Goal: Task Accomplishment & Management: Use online tool/utility

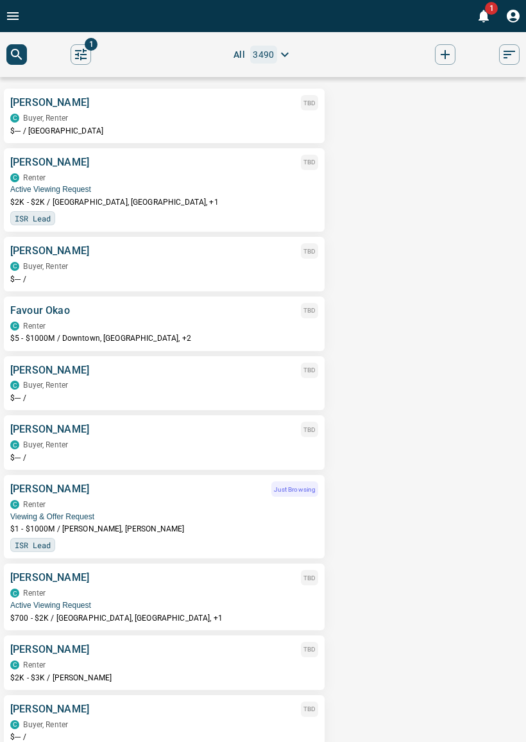
click at [23, 24] on button "Open drawer" at bounding box center [13, 16] width 26 height 32
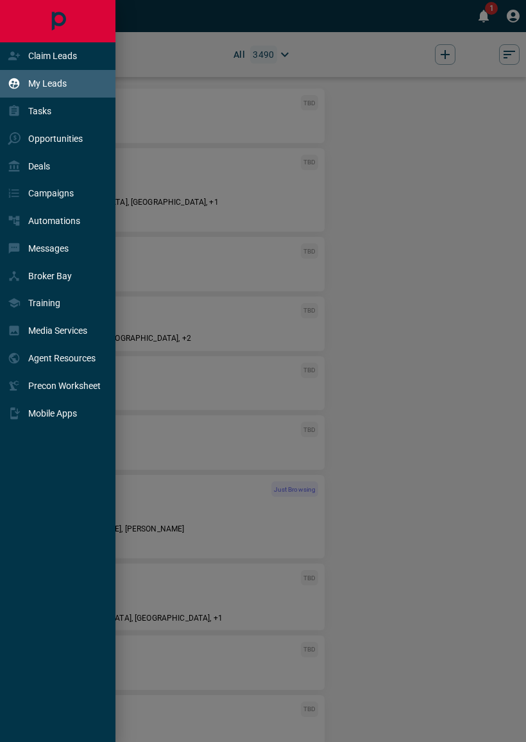
click at [64, 171] on div "Deals" at bounding box center [59, 166] width 119 height 28
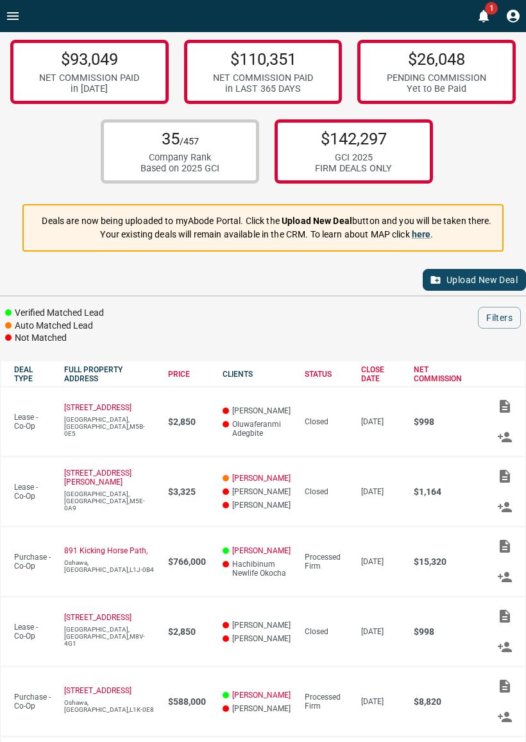
click at [487, 284] on button "Upload New Deal" at bounding box center [474, 280] width 103 height 22
click at [446, 291] on button "Upload New Deal" at bounding box center [474, 280] width 103 height 22
click at [487, 282] on button "Upload New Deal" at bounding box center [474, 280] width 103 height 22
click at [485, 275] on button "Upload New Deal" at bounding box center [474, 280] width 103 height 22
click at [488, 291] on button "Upload New Deal" at bounding box center [474, 280] width 103 height 22
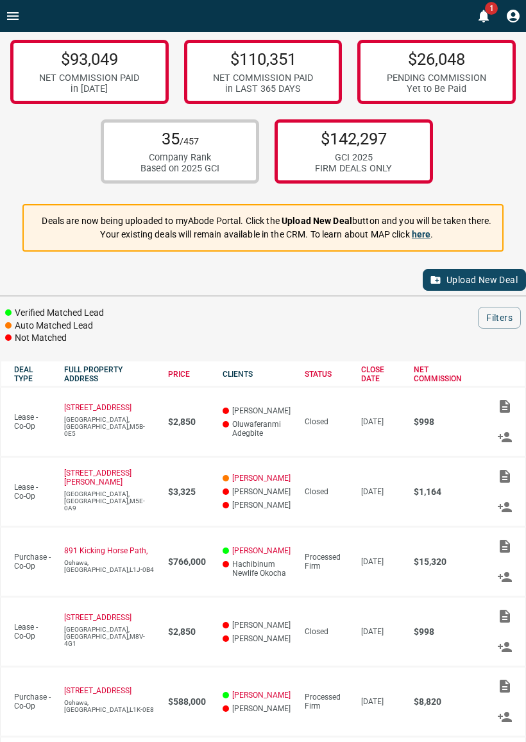
click at [15, 20] on icon "Open drawer" at bounding box center [13, 16] width 12 height 8
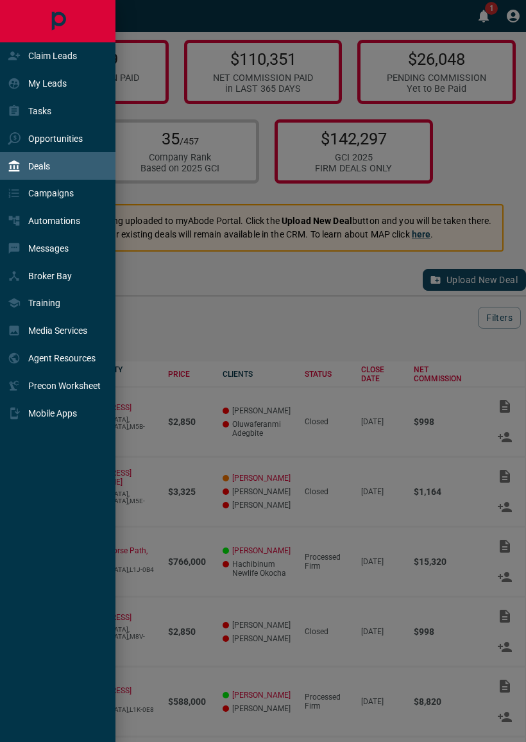
click at [69, 33] on icon "Main Page" at bounding box center [58, 21] width 29 height 29
click at [429, 322] on div at bounding box center [263, 371] width 526 height 742
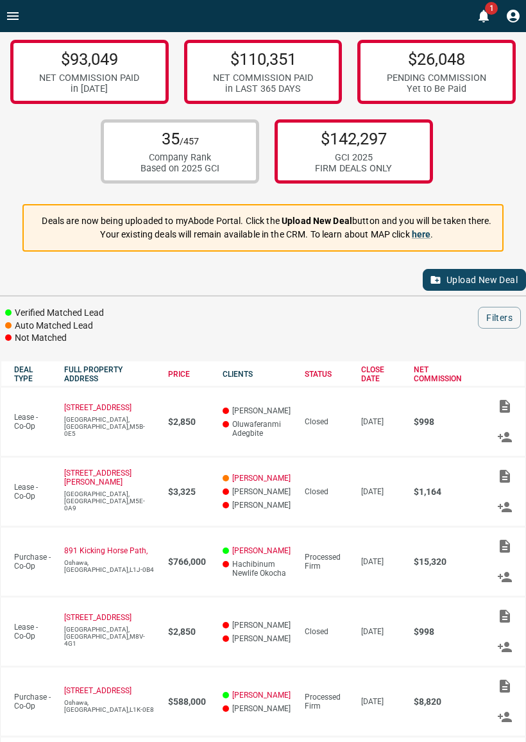
click at [475, 284] on button "Upload New Deal" at bounding box center [474, 280] width 103 height 22
click at [467, 288] on button "Upload New Deal" at bounding box center [474, 280] width 103 height 22
click at [479, 284] on button "Upload New Deal" at bounding box center [474, 280] width 103 height 22
click at [478, 284] on button "Upload New Deal" at bounding box center [474, 280] width 103 height 22
click at [474, 278] on div "Upload New Deal" at bounding box center [263, 279] width 526 height 31
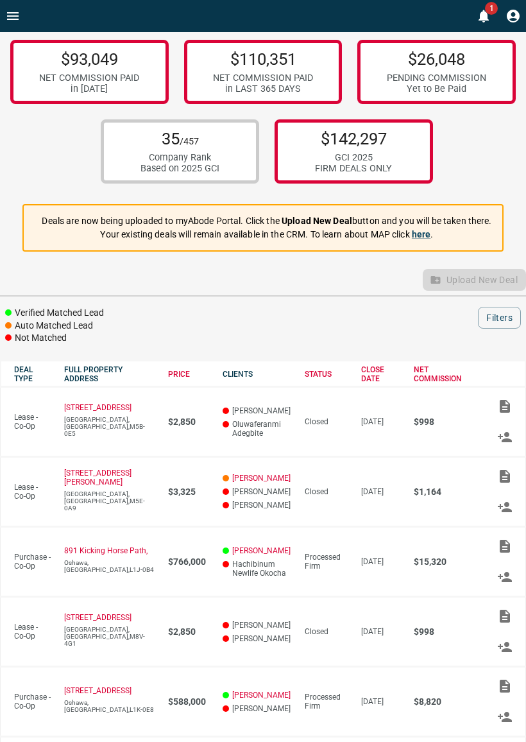
click at [471, 279] on button "Upload New Deal" at bounding box center [474, 280] width 103 height 22
click at [471, 284] on div "Upload New Deal" at bounding box center [263, 279] width 526 height 31
click at [476, 283] on button "Upload New Deal" at bounding box center [474, 280] width 103 height 22
click at [474, 285] on div "Upload New Deal" at bounding box center [263, 279] width 526 height 31
click at [471, 288] on div "Upload New Deal" at bounding box center [263, 279] width 526 height 31
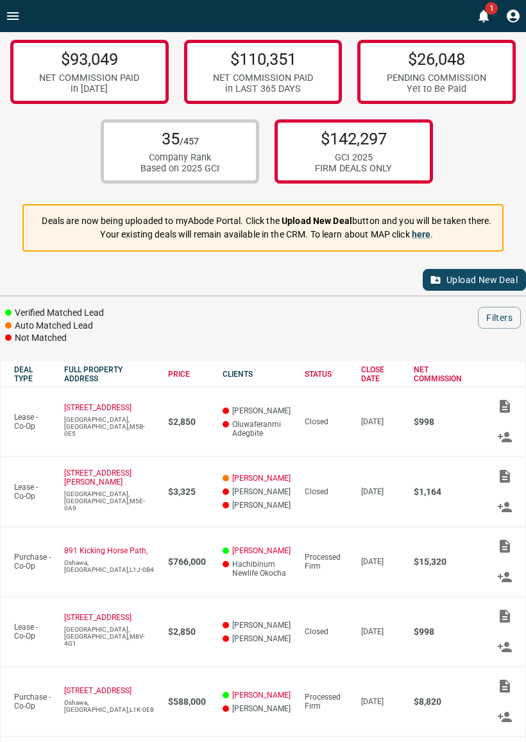
click at [482, 277] on button "Upload New Deal" at bounding box center [474, 280] width 103 height 22
click at [480, 287] on button "Upload New Deal" at bounding box center [474, 280] width 103 height 22
click at [427, 239] on link "here" at bounding box center [421, 234] width 19 height 10
click at [481, 286] on button "Upload New Deal" at bounding box center [474, 280] width 103 height 22
click at [495, 286] on button "Upload New Deal" at bounding box center [474, 280] width 103 height 22
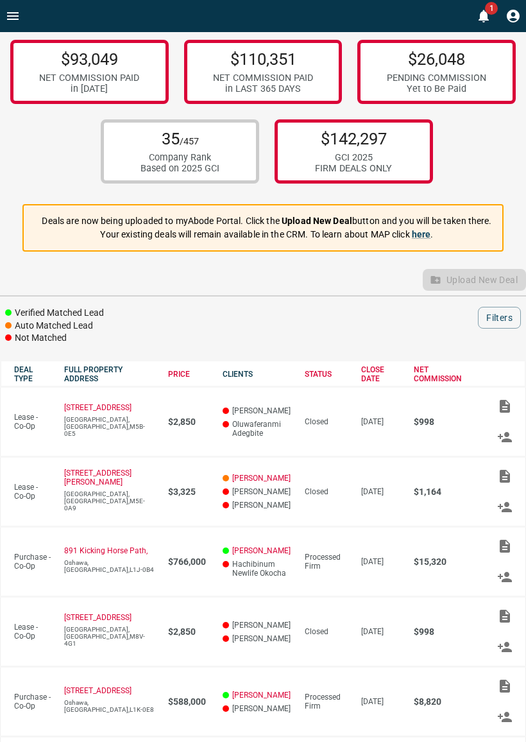
click at [493, 284] on div "Upload New Deal" at bounding box center [263, 279] width 526 height 31
click at [495, 285] on button "Upload New Deal" at bounding box center [474, 280] width 103 height 22
click at [497, 284] on div "Upload New Deal" at bounding box center [263, 279] width 526 height 31
click at [497, 286] on div "Upload New Deal" at bounding box center [263, 279] width 526 height 31
click at [498, 286] on button "Upload New Deal" at bounding box center [474, 280] width 103 height 22
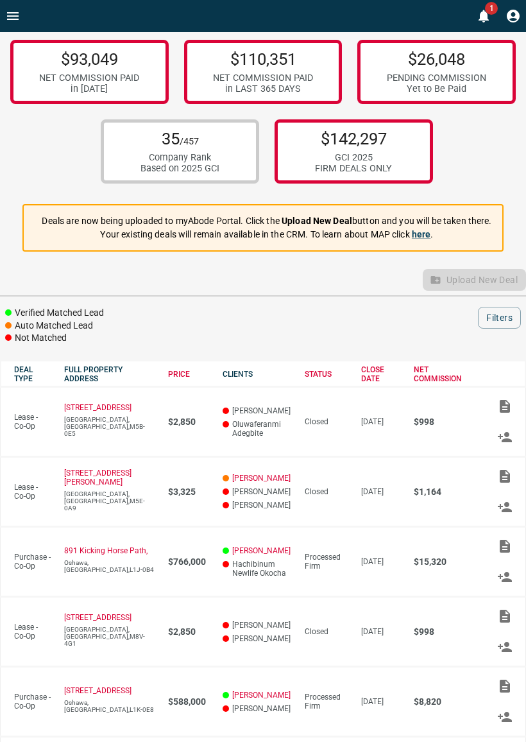
click at [498, 286] on div "Upload New Deal" at bounding box center [263, 279] width 526 height 31
click at [496, 287] on div "Upload New Deal" at bounding box center [263, 279] width 526 height 31
click at [495, 288] on button "Upload New Deal" at bounding box center [474, 280] width 103 height 22
click at [496, 288] on div "Upload New Deal" at bounding box center [263, 279] width 526 height 31
click at [495, 287] on div "Upload New Deal" at bounding box center [263, 279] width 526 height 31
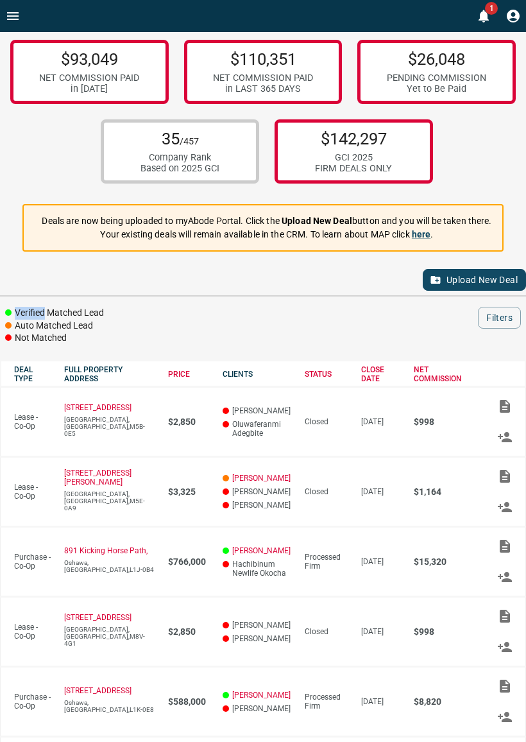
click at [23, 6] on button "Open drawer" at bounding box center [13, 16] width 26 height 32
